Goal: Book appointment/travel/reservation

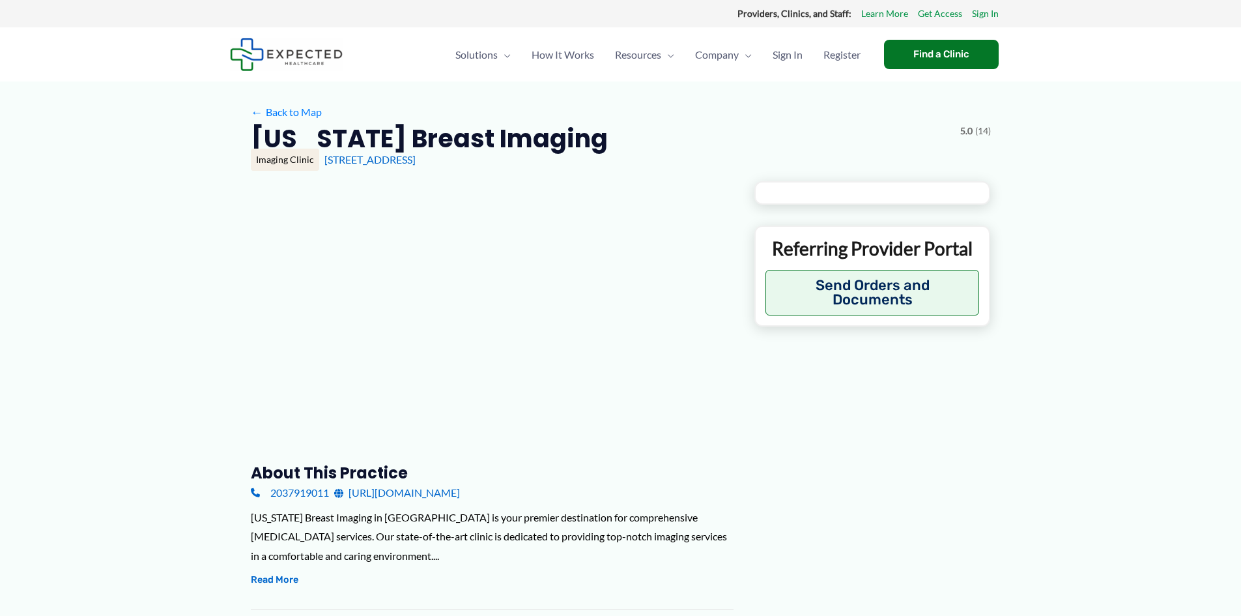
type input "**********"
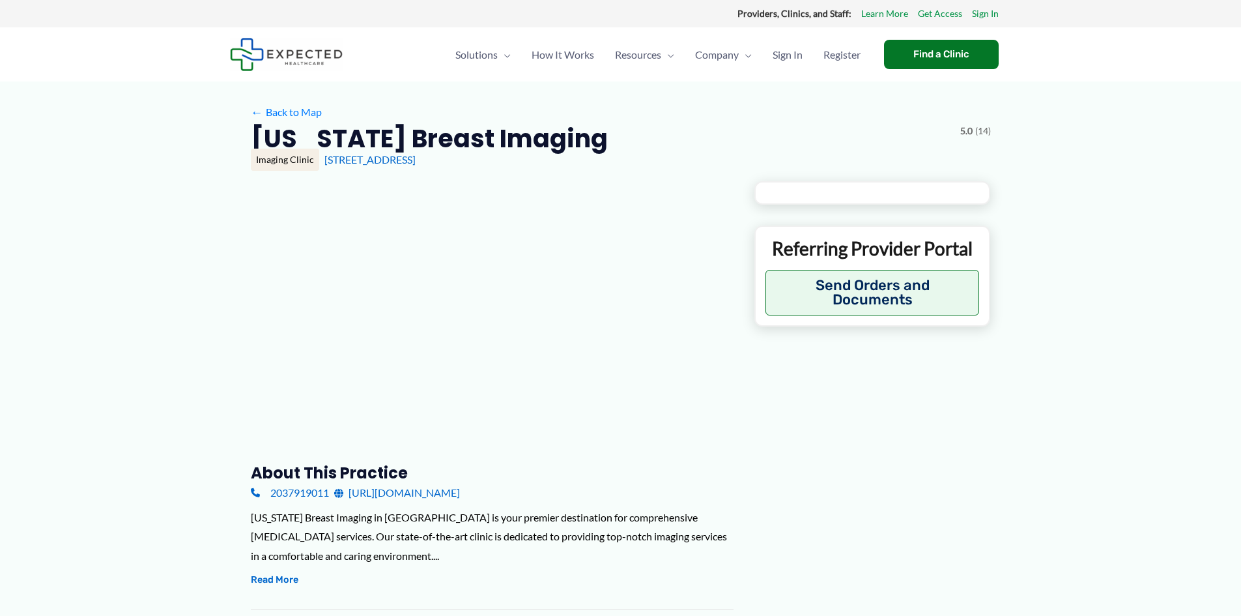
type input "**********"
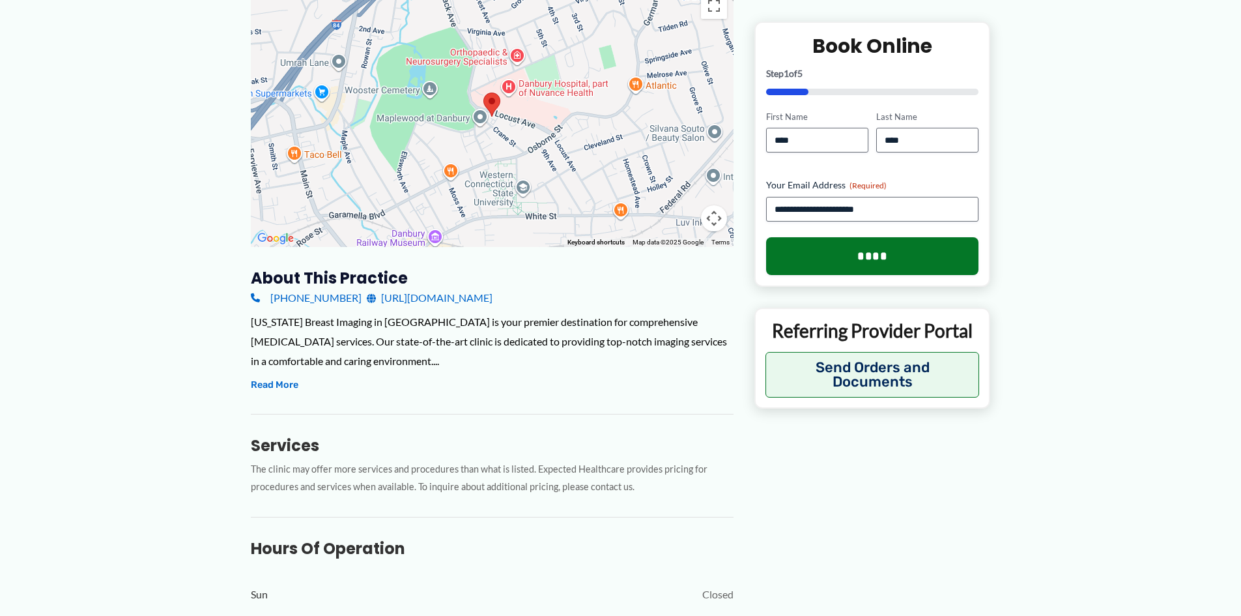
scroll to position [130, 0]
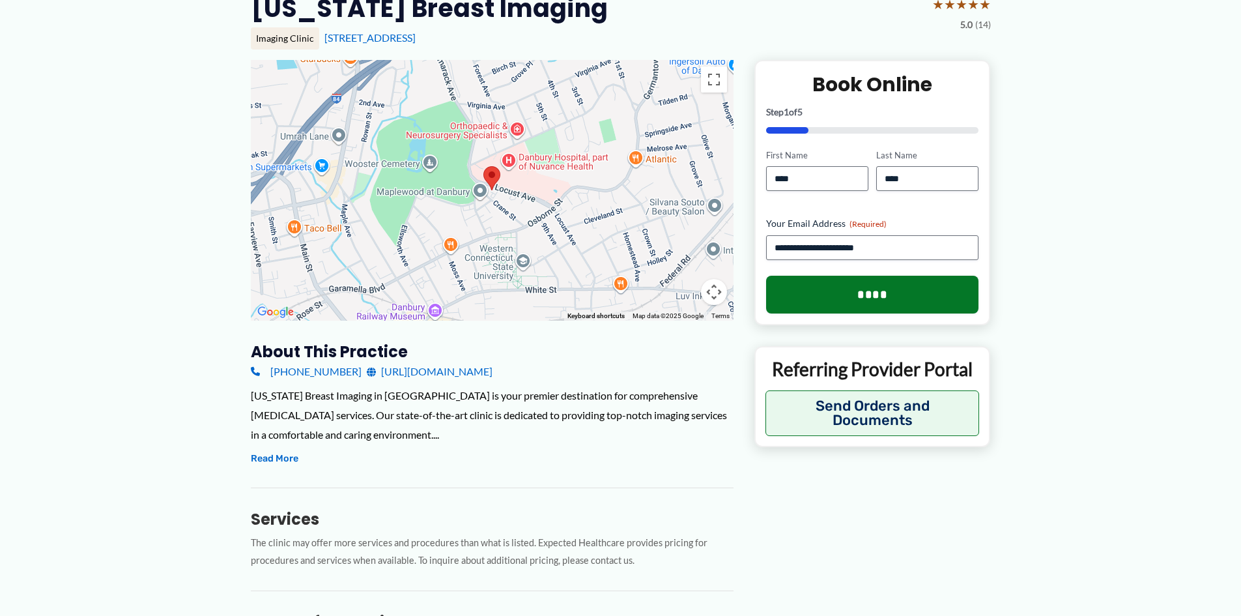
click at [444, 371] on link "[URL][DOMAIN_NAME]" at bounding box center [430, 372] width 126 height 20
